Goal: Task Accomplishment & Management: Use online tool/utility

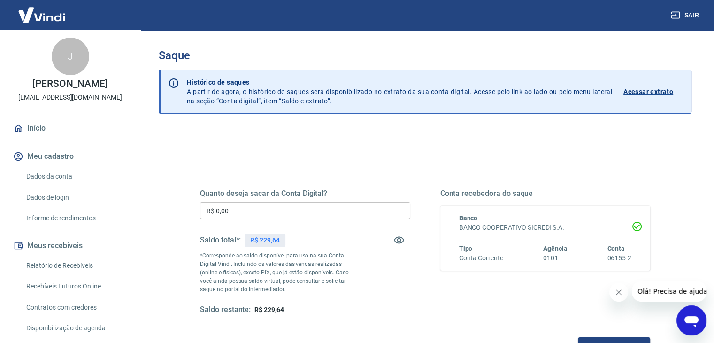
click at [352, 216] on input "R$ 0,00" at bounding box center [305, 210] width 210 height 17
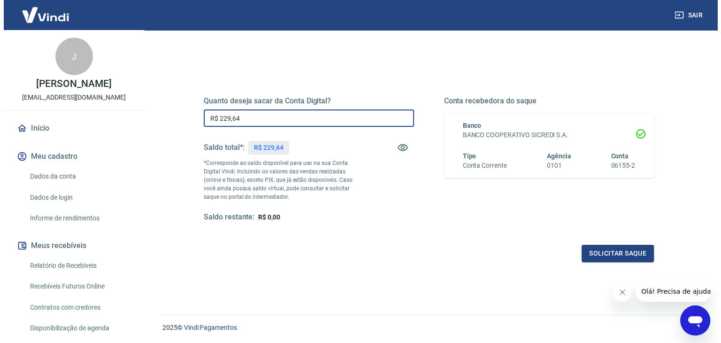
scroll to position [94, 0]
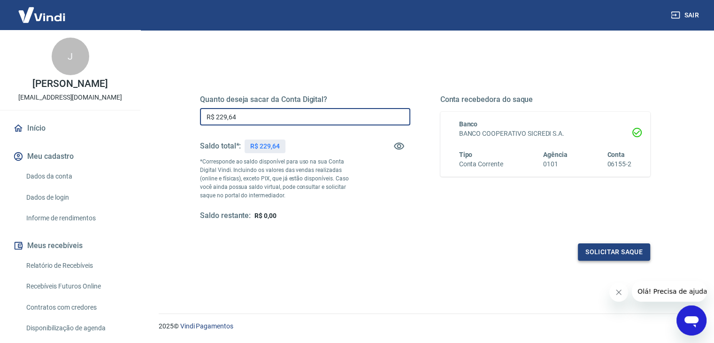
type input "R$ 229,64"
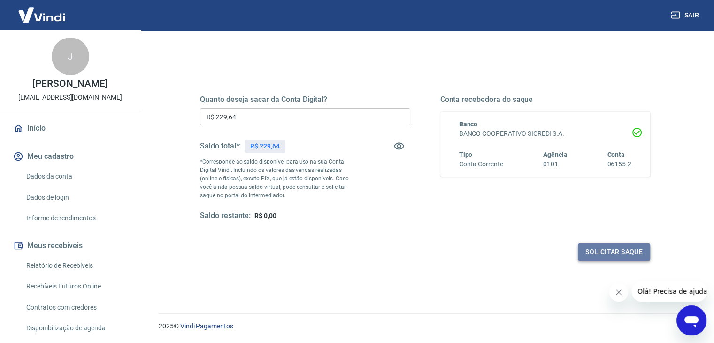
click at [597, 254] on button "Solicitar saque" at bounding box center [614, 251] width 72 height 17
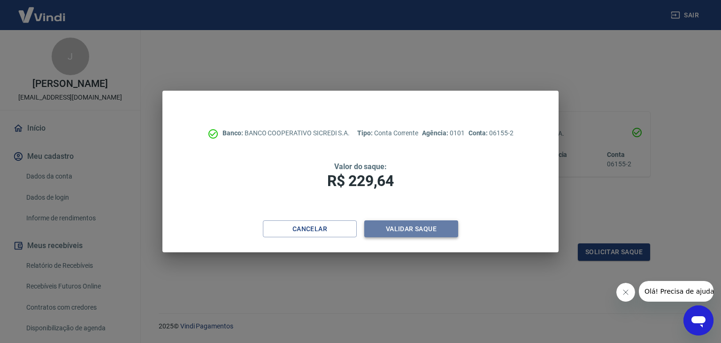
click at [415, 224] on button "Validar saque" at bounding box center [411, 228] width 94 height 17
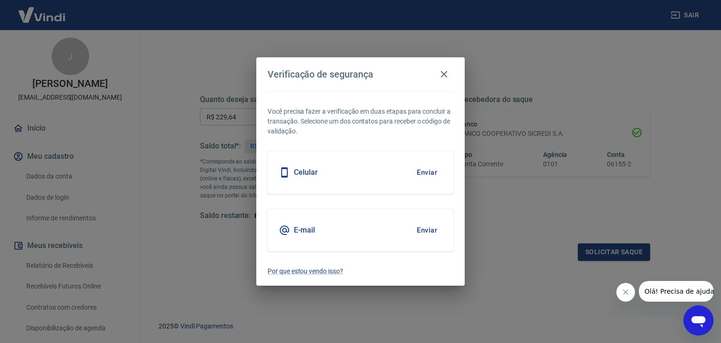
click at [430, 230] on button "Enviar" at bounding box center [427, 230] width 31 height 20
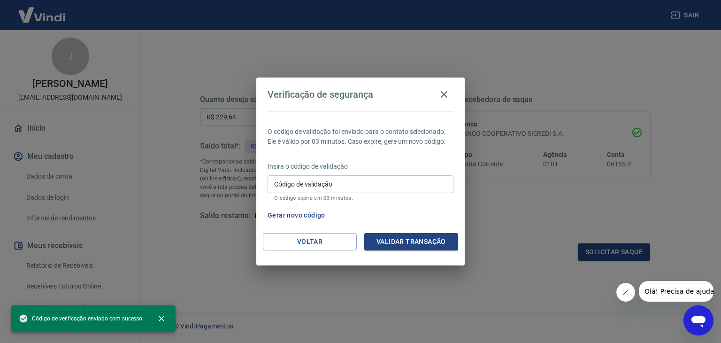
click at [326, 185] on input "Código de validação" at bounding box center [361, 183] width 186 height 17
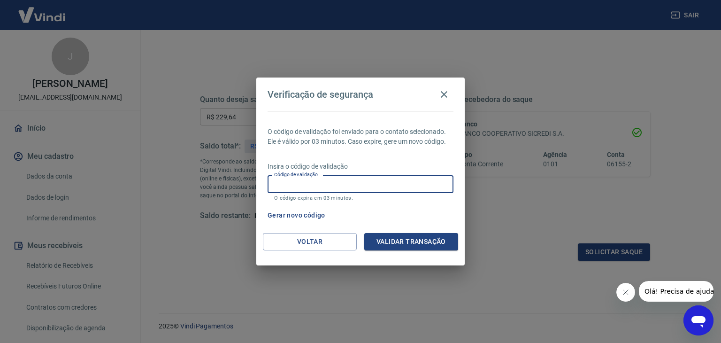
paste input "909705"
type input "909705"
click at [415, 242] on button "Validar transação" at bounding box center [411, 241] width 94 height 17
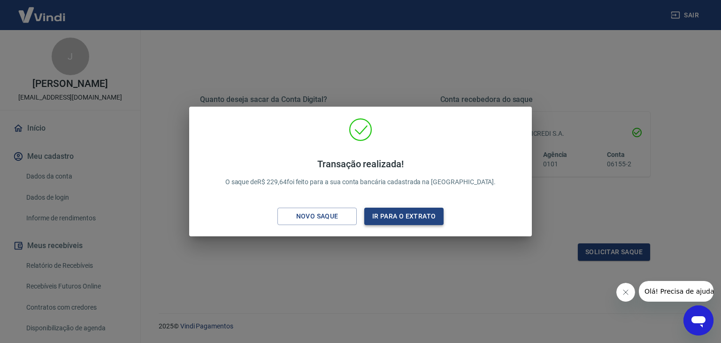
click at [386, 222] on button "Ir para o extrato" at bounding box center [403, 215] width 79 height 17
